Goal: Navigation & Orientation: Find specific page/section

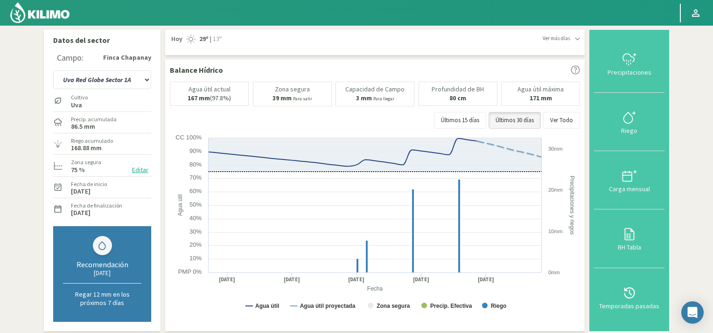
click at [146, 83] on select "Uva Fortuna Sector [GEOGRAPHIC_DATA] Sector 1B Uva Sector 2" at bounding box center [102, 79] width 98 height 19
click at [53, 70] on select "Uva Fortuna Sector [GEOGRAPHIC_DATA] Sector 1B Uva Sector 2" at bounding box center [102, 79] width 98 height 19
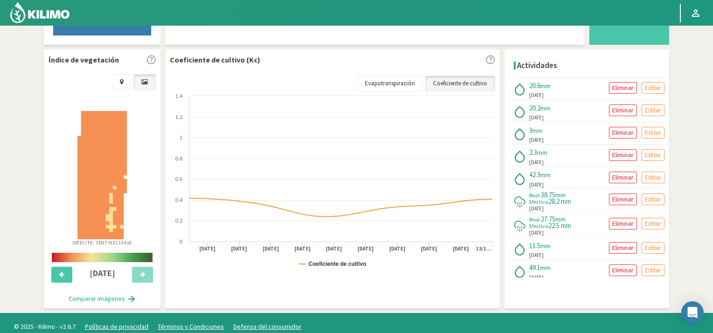
scroll to position [293, 0]
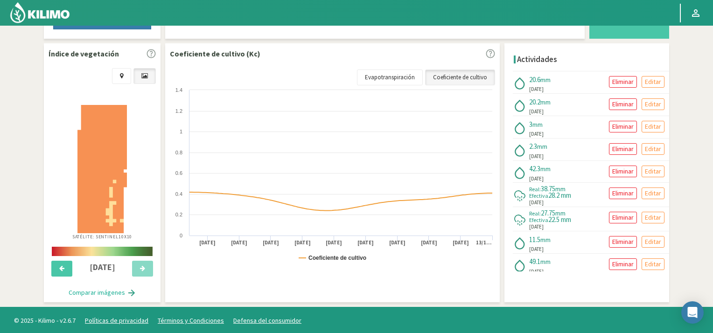
click at [680, 192] on section "Datos del sector Campo: Finca Chapanay Uva Fortuna Sector 4 [GEOGRAPHIC_DATA] C…" at bounding box center [356, 20] width 713 height 574
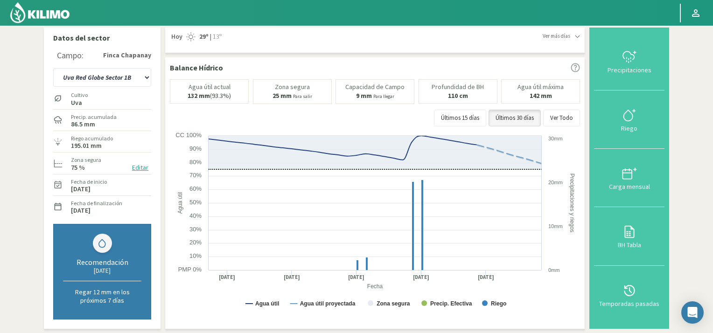
scroll to position [0, 0]
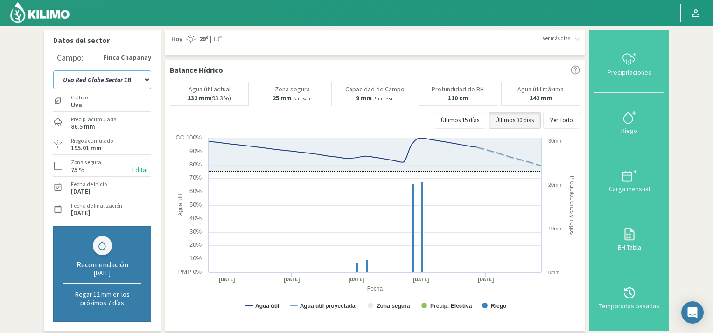
click at [147, 79] on select "Uva Fortuna Sector [GEOGRAPHIC_DATA] Sector 1B Uva Sector 2" at bounding box center [102, 79] width 98 height 19
click at [53, 70] on select "Uva Fortuna Sector [GEOGRAPHIC_DATA] Sector 1B Uva Sector 2" at bounding box center [102, 79] width 98 height 19
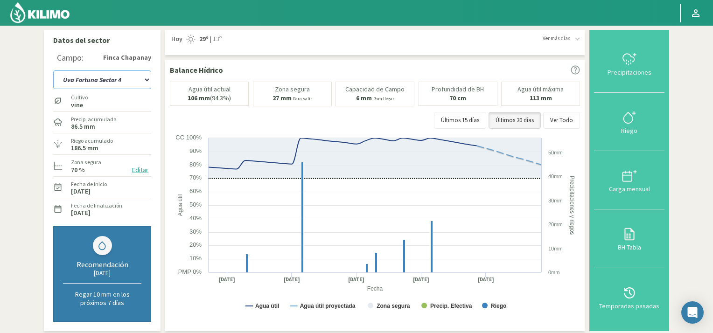
click at [142, 80] on select "Uva Fortuna Sector [GEOGRAPHIC_DATA] Sector 1B Uva Sector 2" at bounding box center [102, 79] width 98 height 19
click at [53, 70] on select "Uva Fortuna Sector [GEOGRAPHIC_DATA] Sector 1B Uva Sector 2" at bounding box center [102, 79] width 98 height 19
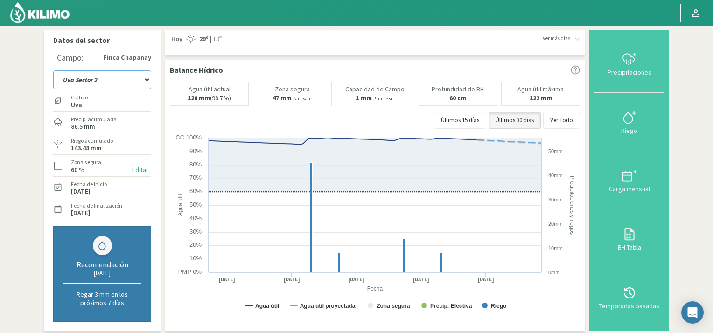
click at [145, 81] on select "Uva Fortuna Sector [GEOGRAPHIC_DATA] Sector 1B Uva Sector 2" at bounding box center [102, 79] width 98 height 19
click at [53, 70] on select "Uva Fortuna Sector [GEOGRAPHIC_DATA] Sector 1B Uva Sector 2" at bounding box center [102, 79] width 98 height 19
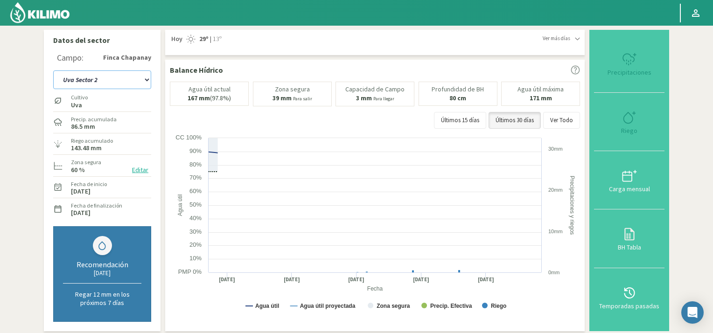
select select "21: Object"
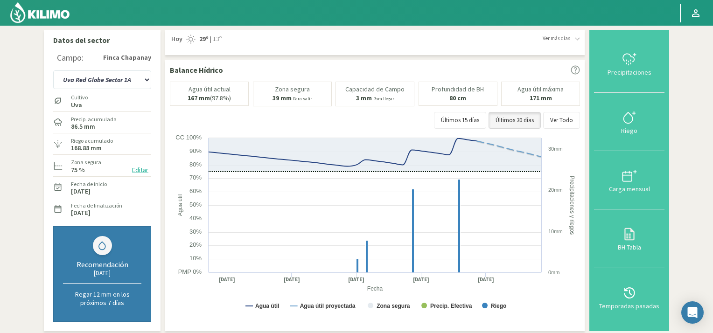
click at [19, 14] on img at bounding box center [39, 12] width 61 height 22
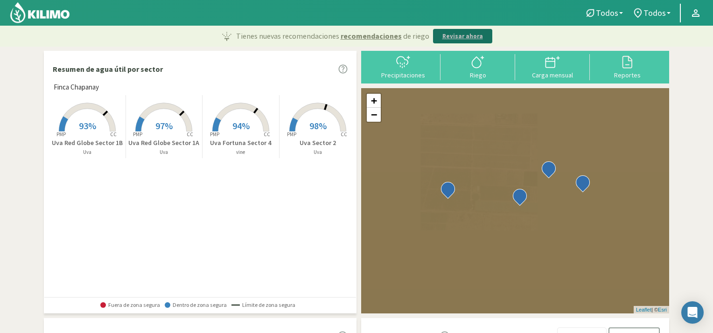
click at [457, 37] on p "Revisar ahora" at bounding box center [462, 36] width 41 height 9
